Goal: Task Accomplishment & Management: Manage account settings

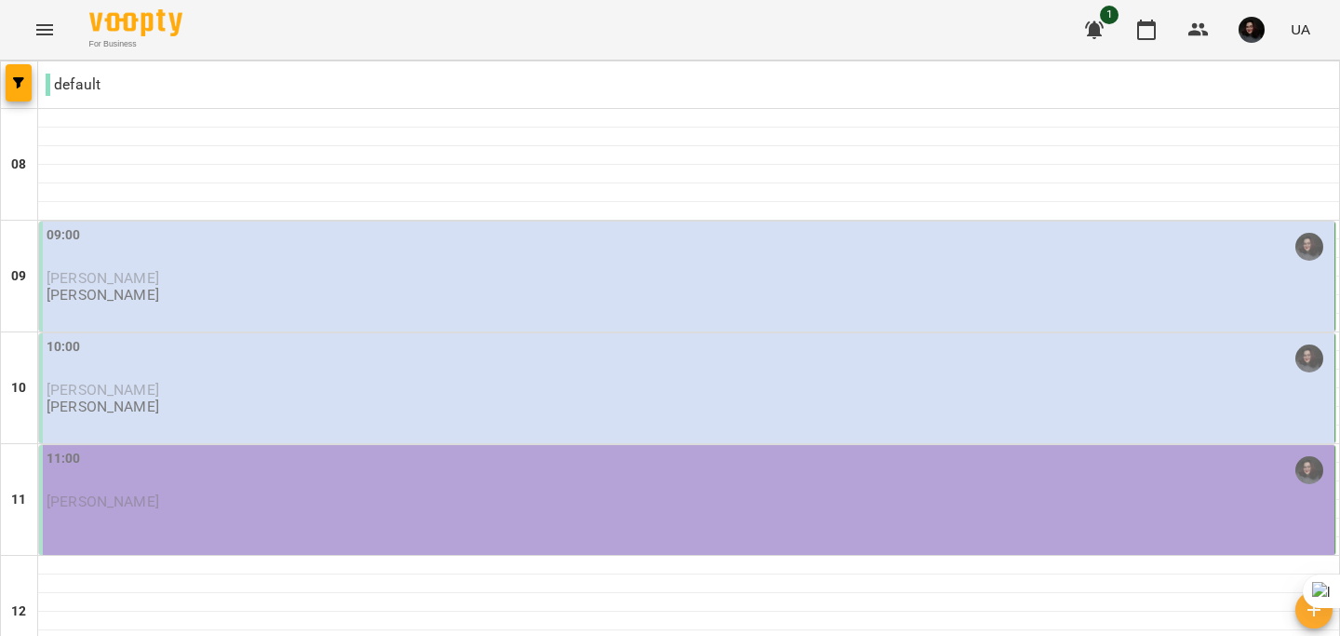
click at [194, 275] on p "[PERSON_NAME]" at bounding box center [689, 278] width 1284 height 16
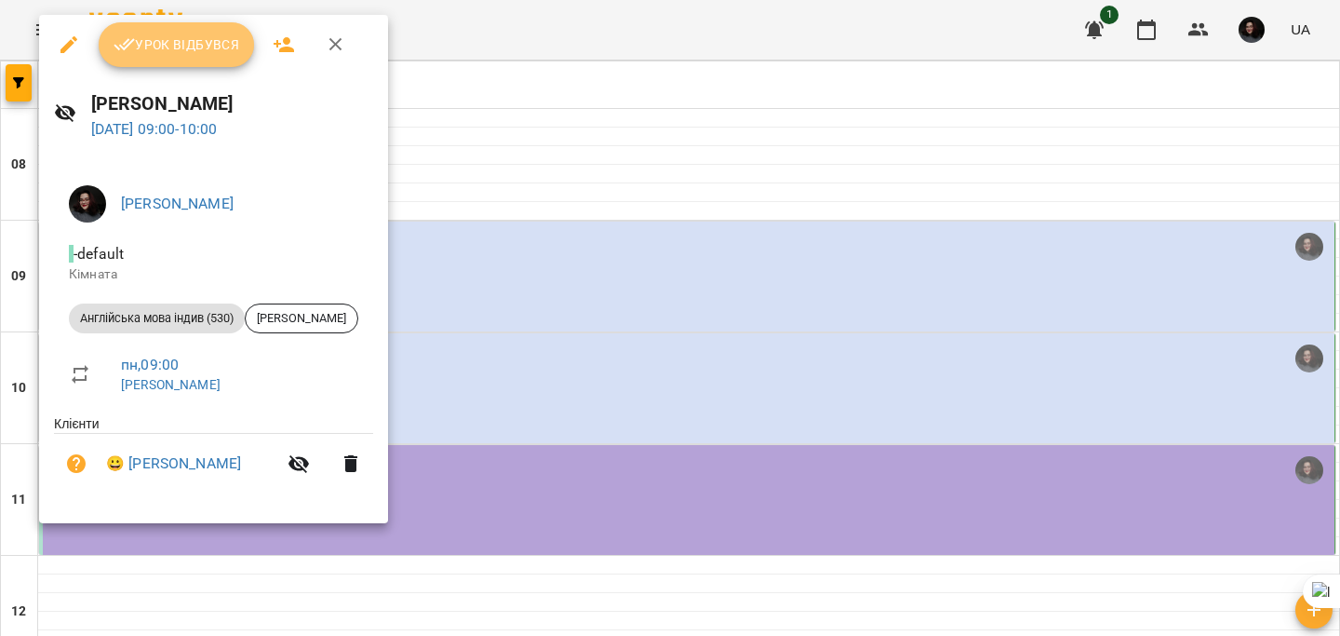
click at [137, 59] on button "Урок відбувся" at bounding box center [177, 44] width 156 height 45
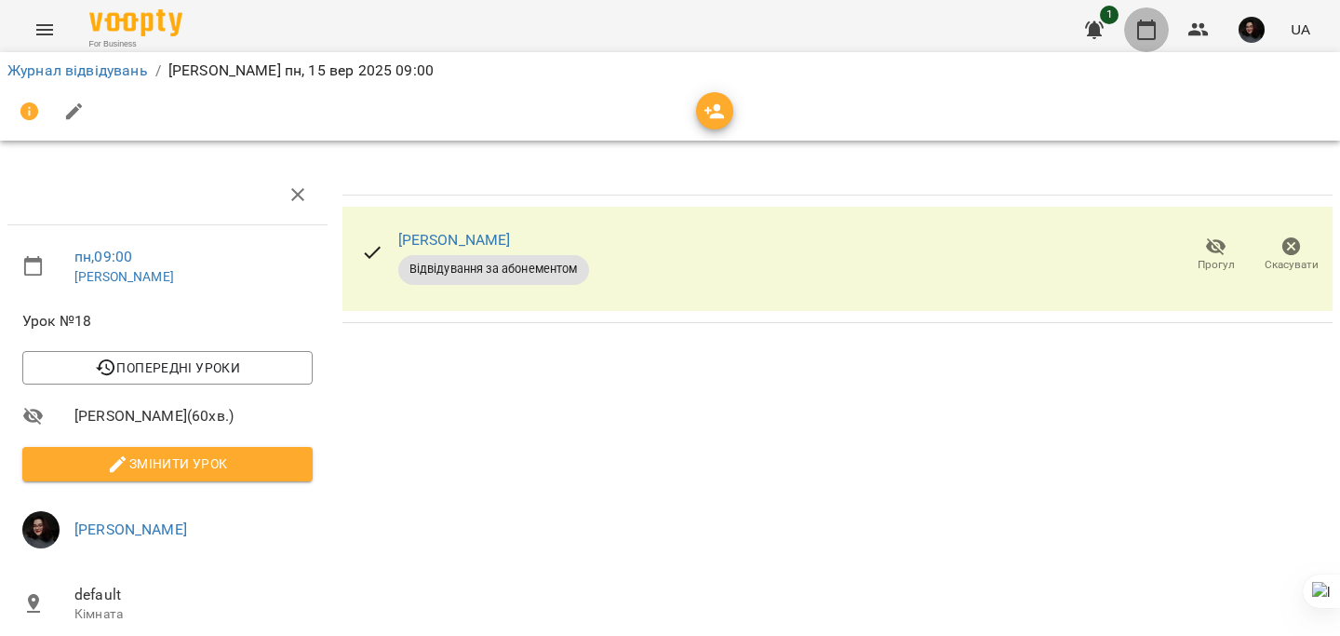
click at [1140, 38] on icon "button" at bounding box center [1146, 30] width 19 height 20
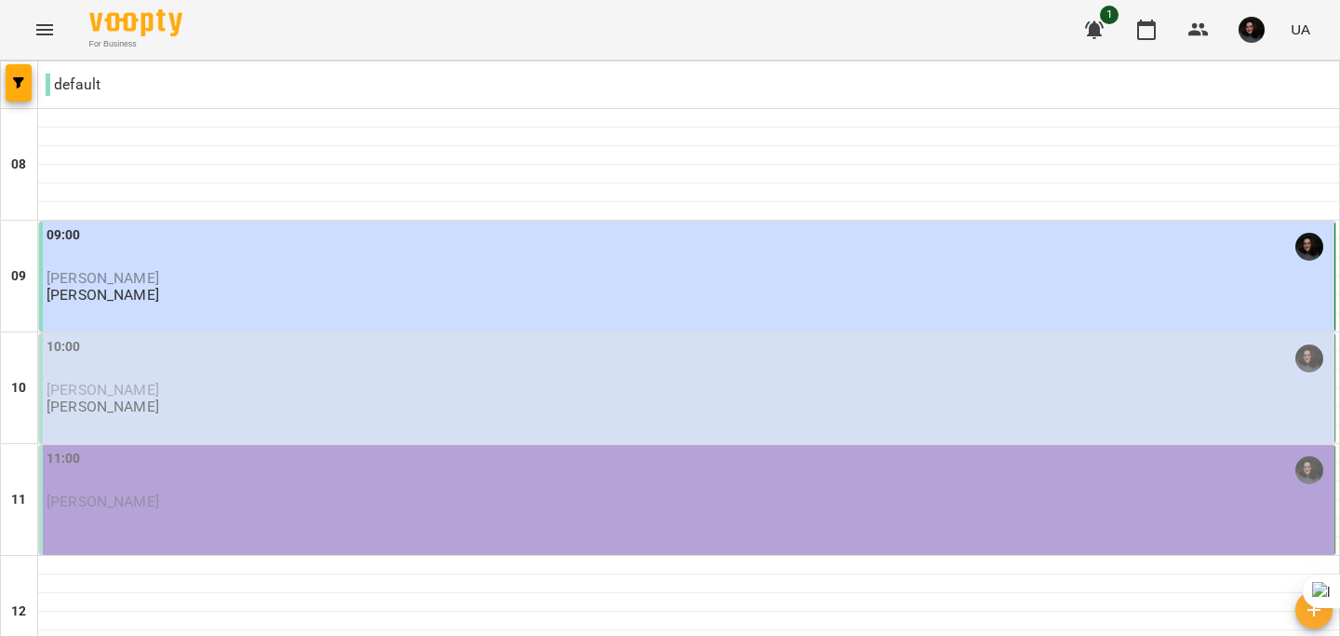
click at [106, 377] on div "10:00" at bounding box center [689, 358] width 1284 height 43
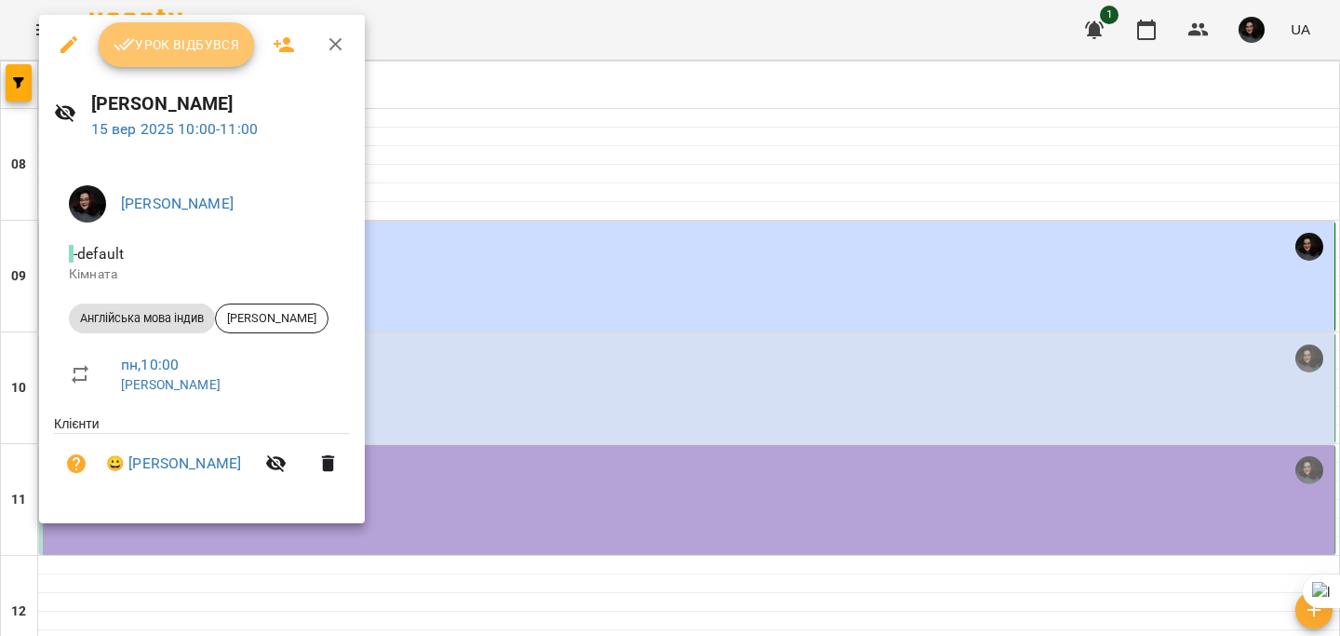
click at [158, 58] on button "Урок відбувся" at bounding box center [177, 44] width 156 height 45
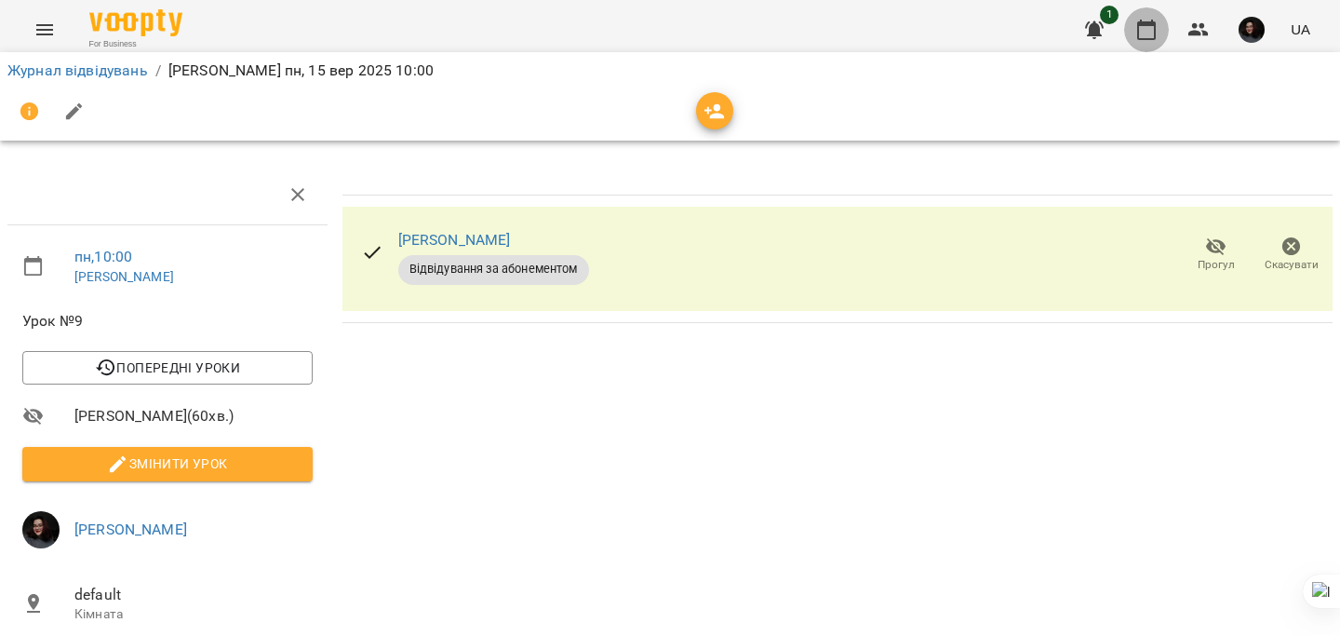
click at [1143, 38] on icon "button" at bounding box center [1146, 30] width 19 height 20
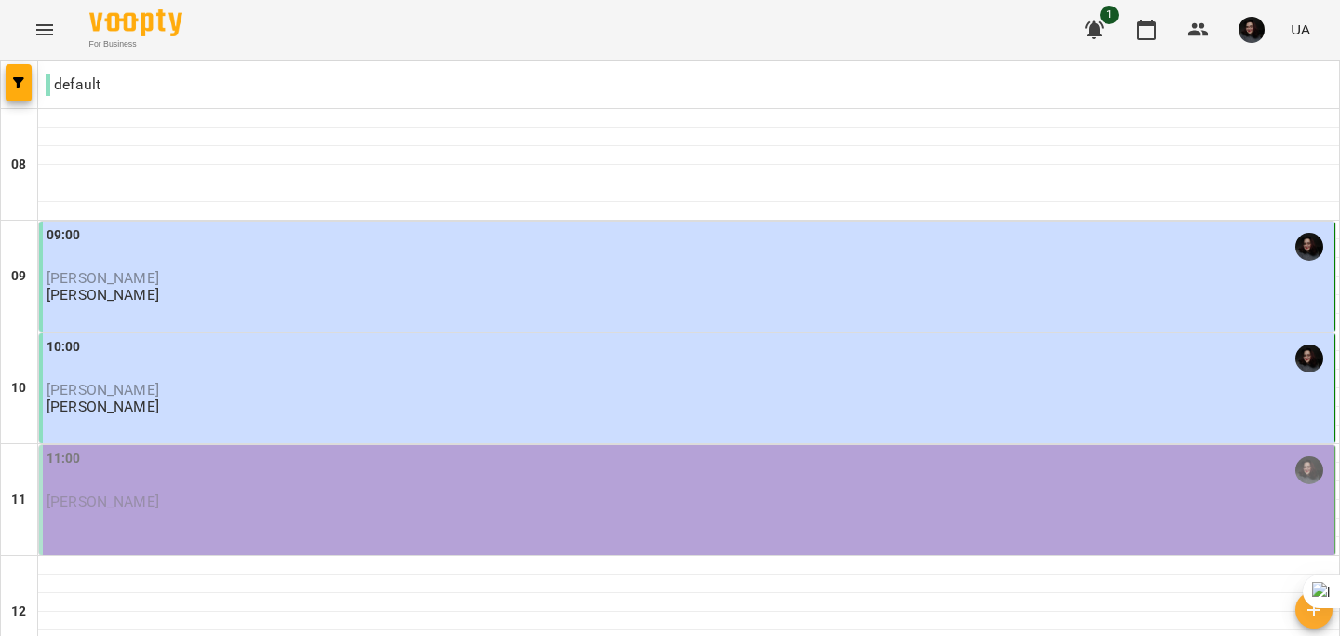
scroll to position [194, 0]
click at [221, 493] on p "[PERSON_NAME]" at bounding box center [689, 501] width 1284 height 16
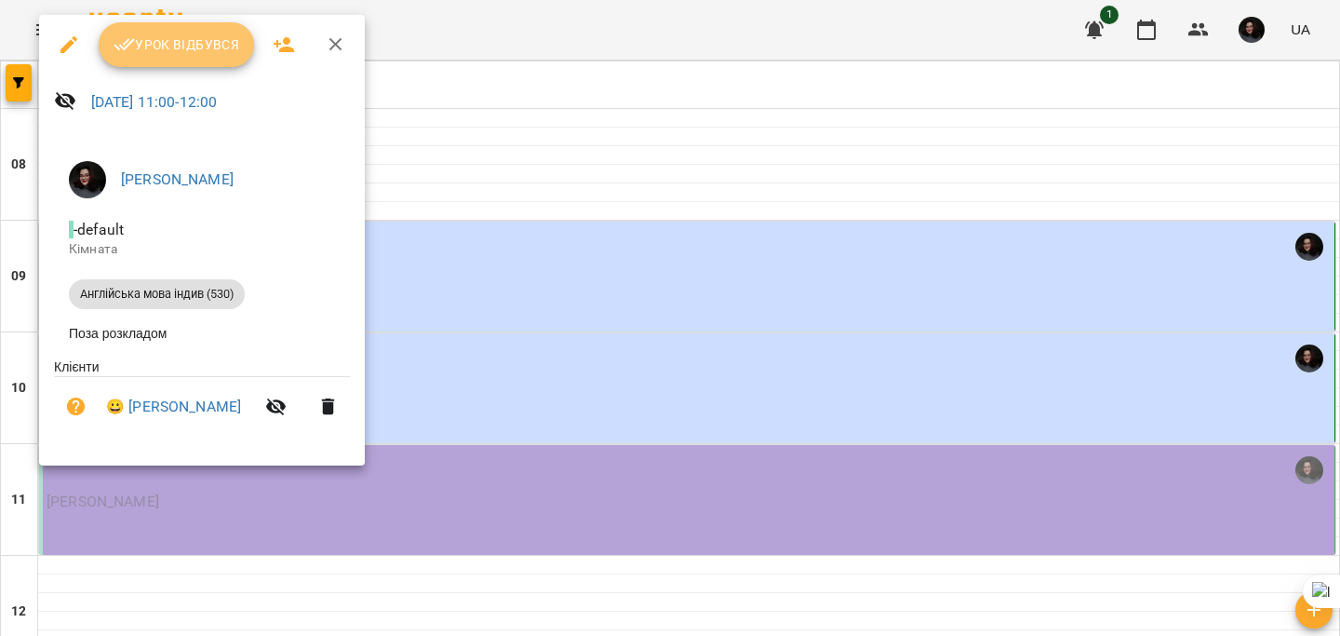
click at [147, 61] on button "Урок відбувся" at bounding box center [177, 44] width 156 height 45
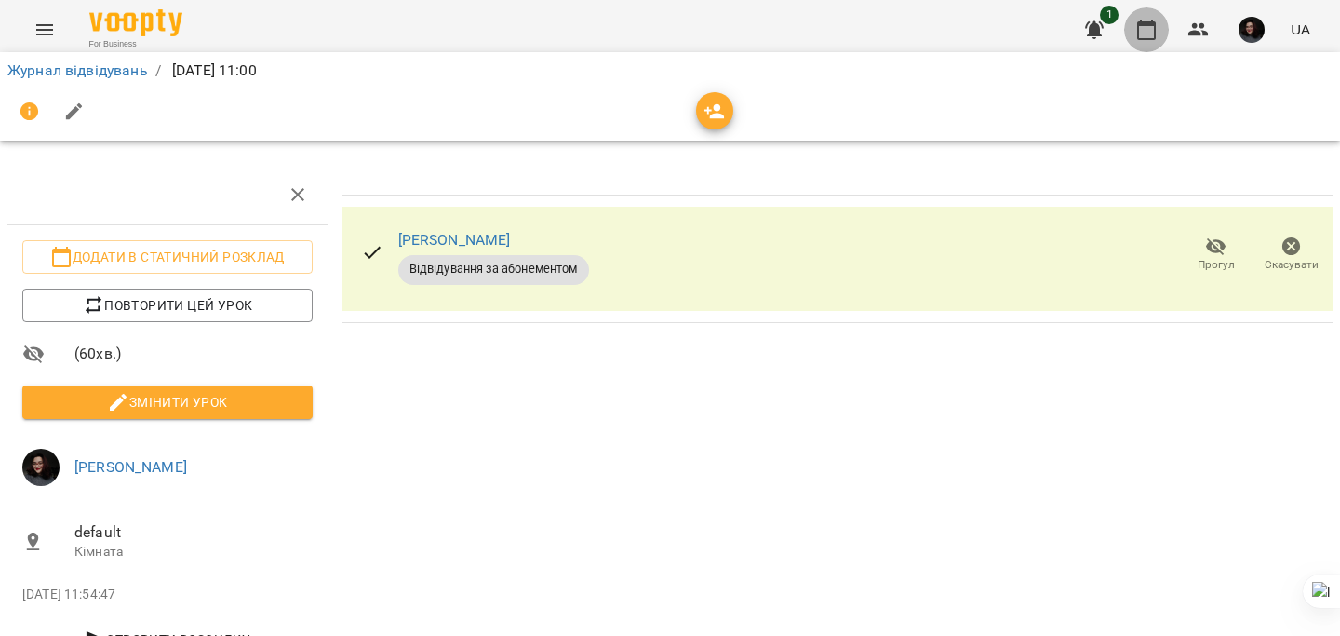
click at [1142, 25] on icon "button" at bounding box center [1146, 30] width 19 height 20
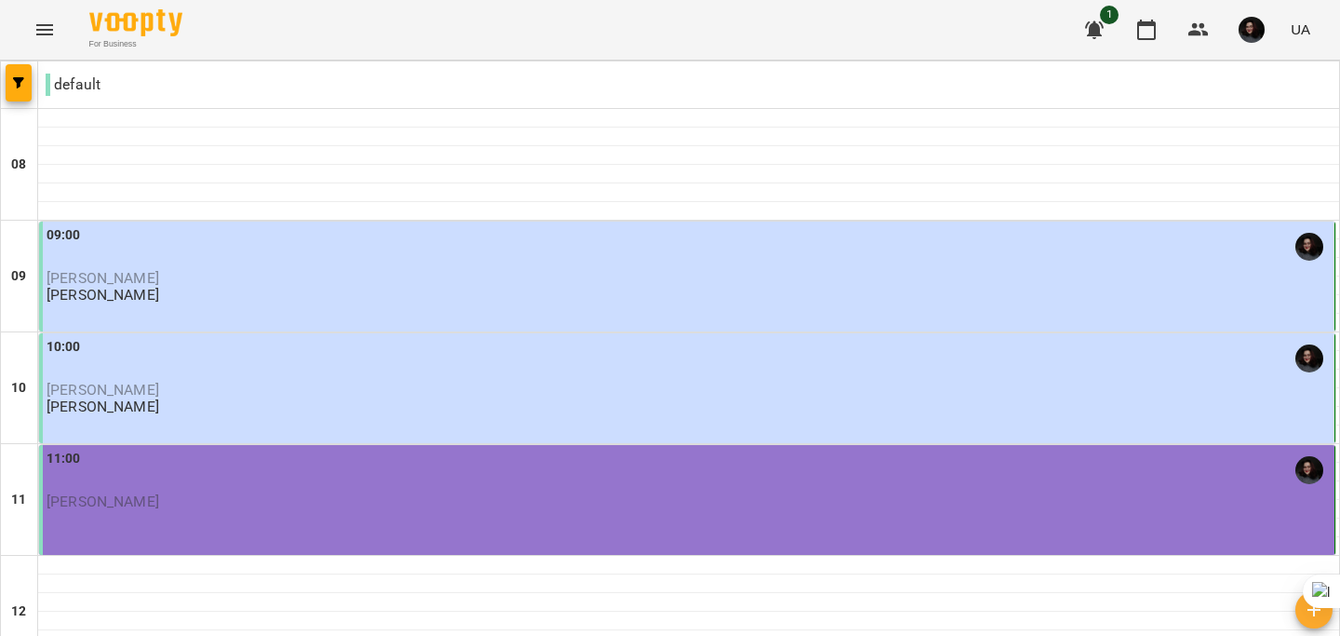
scroll to position [978, 0]
